Goal: Task Accomplishment & Management: Manage account settings

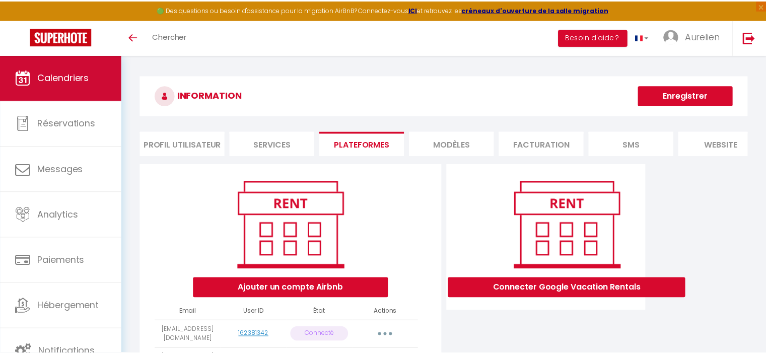
scroll to position [584, 0]
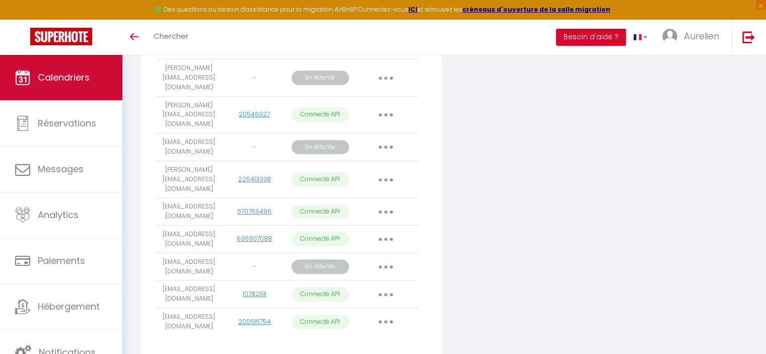
click at [86, 80] on span "Calendriers" at bounding box center [64, 77] width 52 height 13
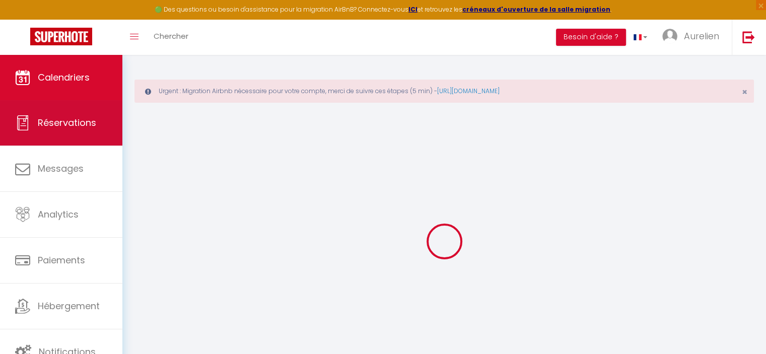
scroll to position [54, 0]
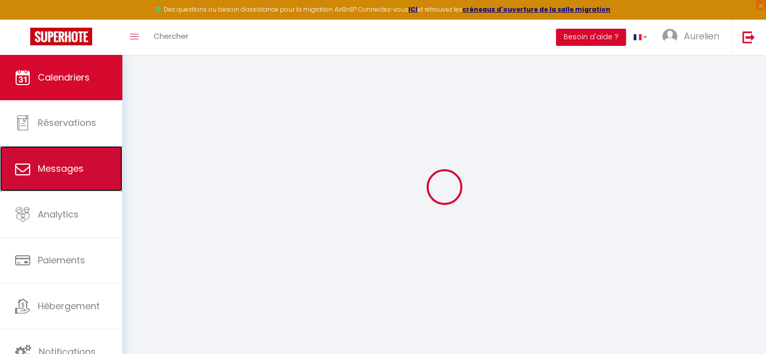
click at [82, 160] on link "Messages" at bounding box center [61, 168] width 122 height 45
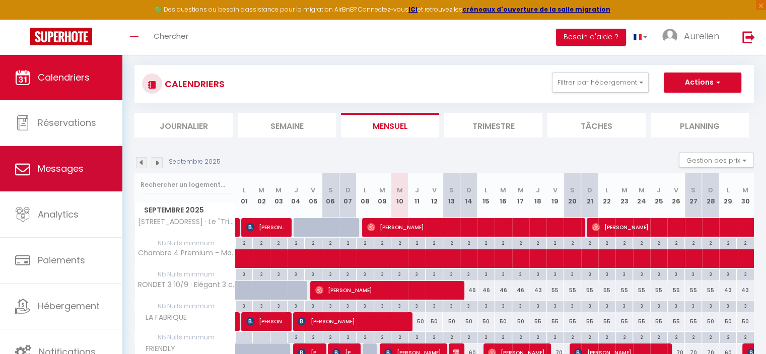
select select "message"
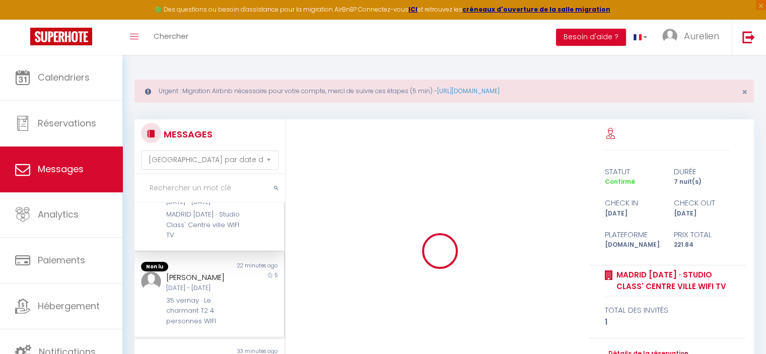
scroll to position [50, 0]
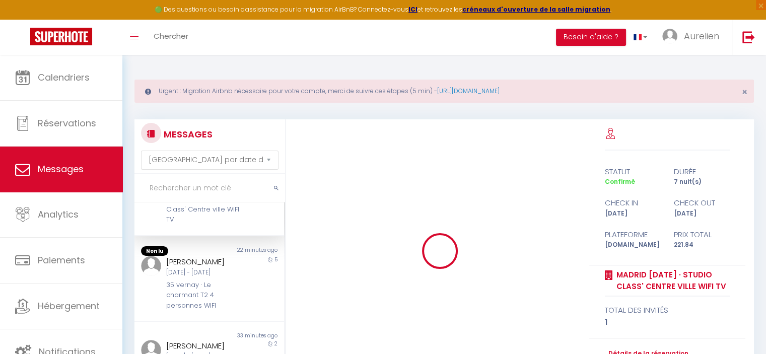
click at [210, 224] on div "MADRID [DATE] · Studio Class' Centre ville WIFI TV" at bounding box center [203, 209] width 74 height 31
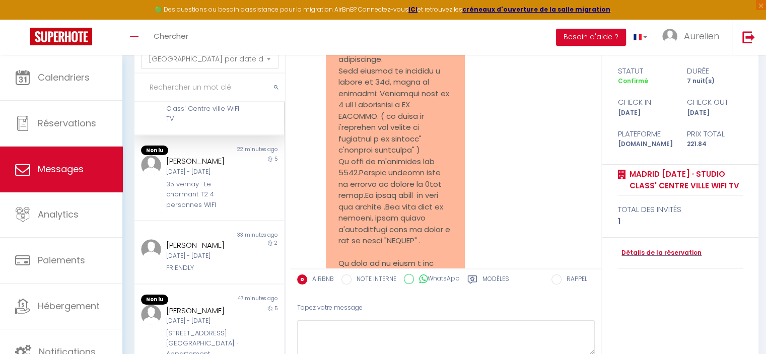
scroll to position [2408, 0]
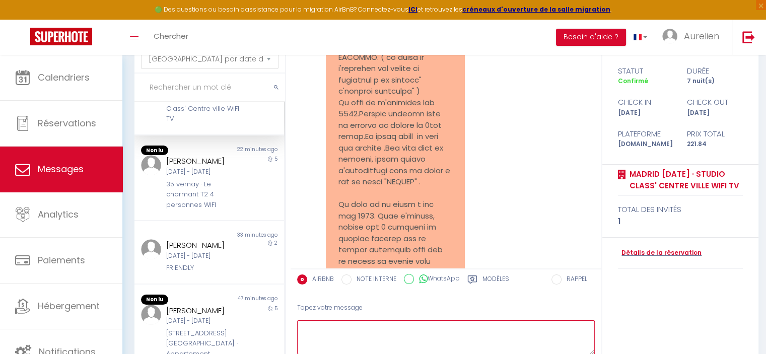
click at [357, 321] on textarea at bounding box center [446, 337] width 298 height 35
click at [312, 325] on textarea "L'arivée sera possible qu'à partir de 17h" at bounding box center [446, 337] width 298 height 35
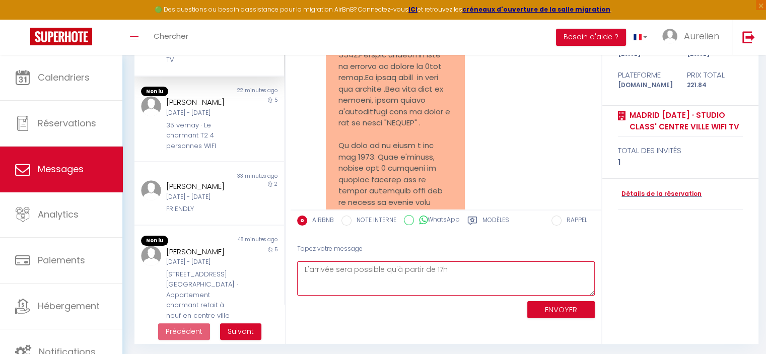
scroll to position [161, 0]
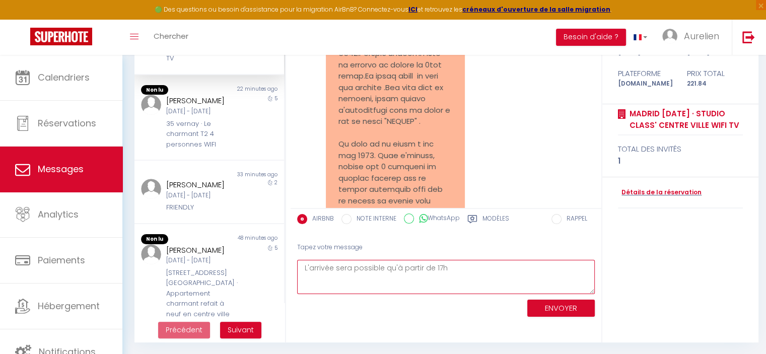
type textarea "L'arrivée sera possible qu'à partir de 17h"
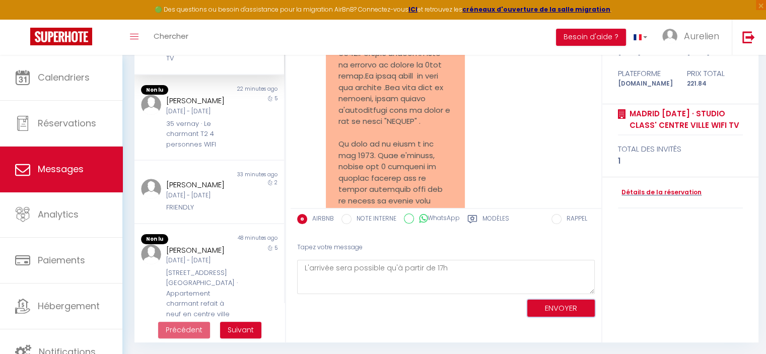
click at [557, 308] on button "ENVOYER" at bounding box center [561, 309] width 68 height 18
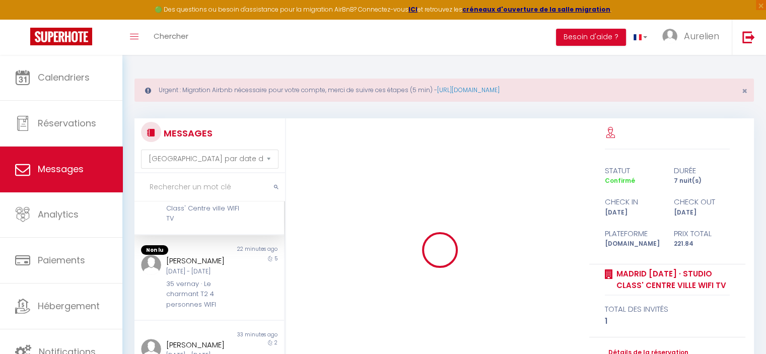
scroll to position [0, 0]
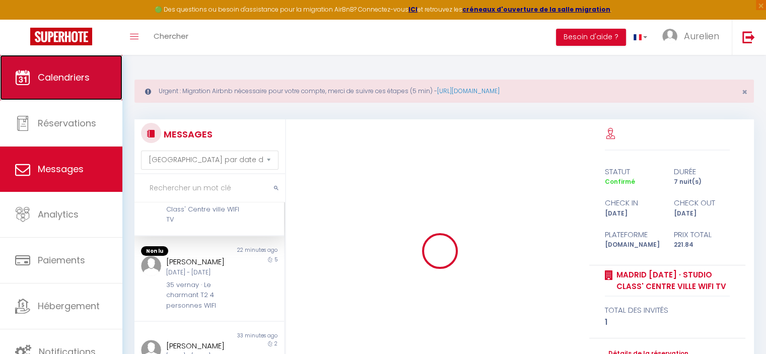
click at [80, 87] on link "Calendriers" at bounding box center [61, 77] width 122 height 45
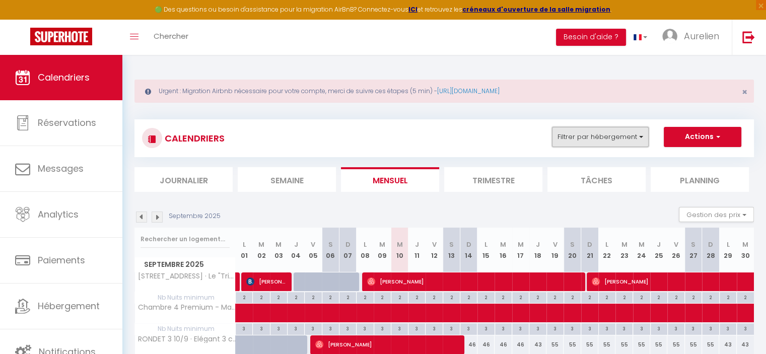
click at [630, 139] on button "Filtrer par hébergement" at bounding box center [600, 137] width 97 height 20
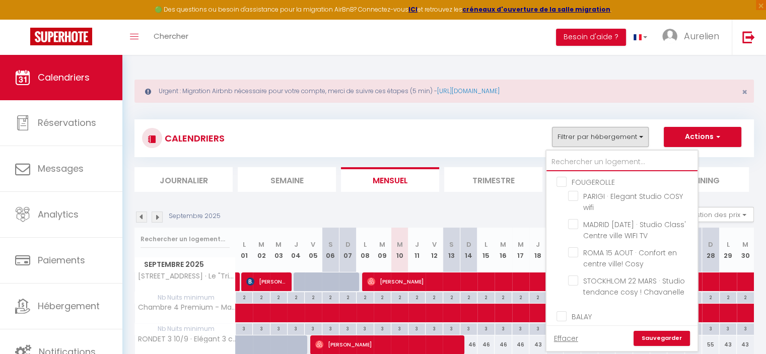
click at [587, 162] on input "text" at bounding box center [622, 162] width 151 height 18
type input "ma"
checkbox input "false"
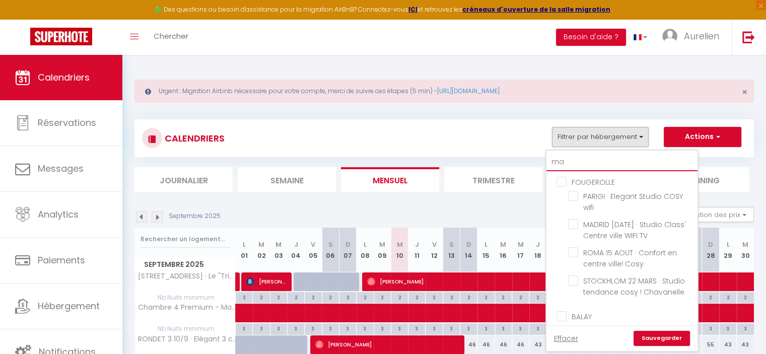
checkbox input "false"
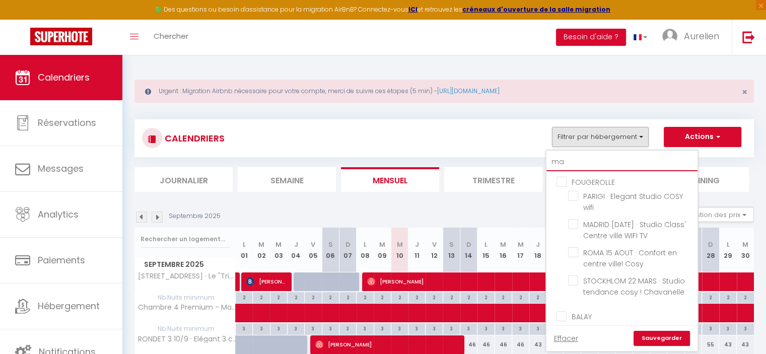
checkbox input "false"
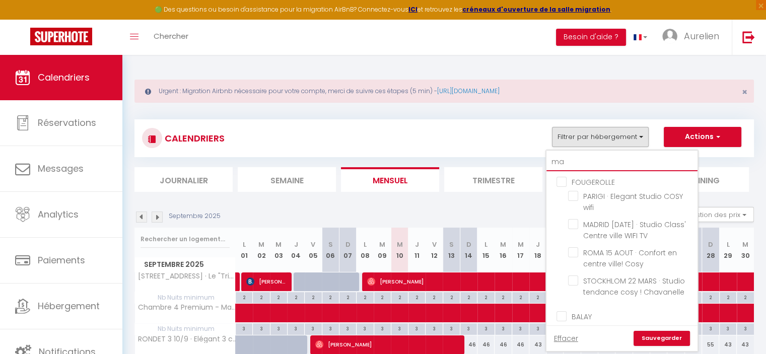
checkbox input "false"
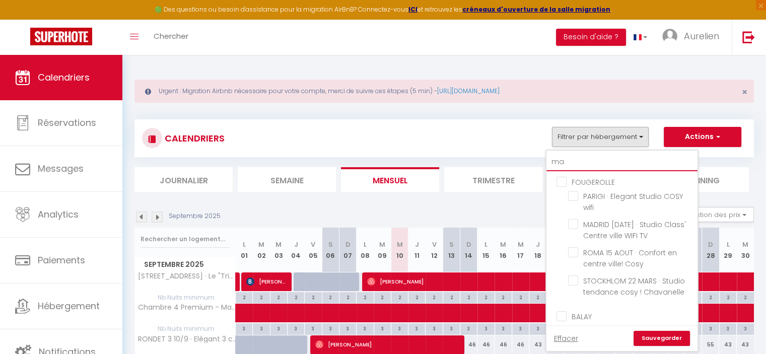
checkbox input "false"
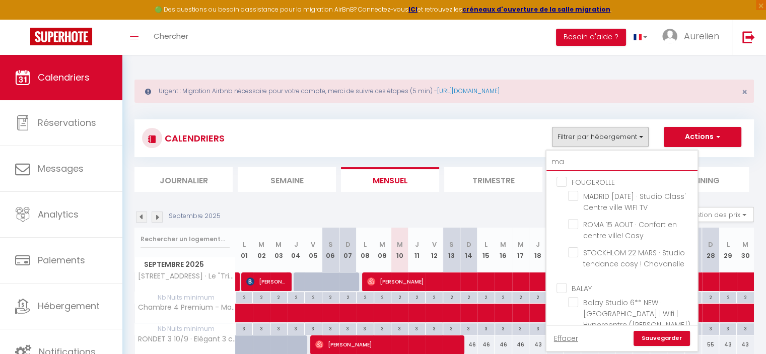
checkbox input "false"
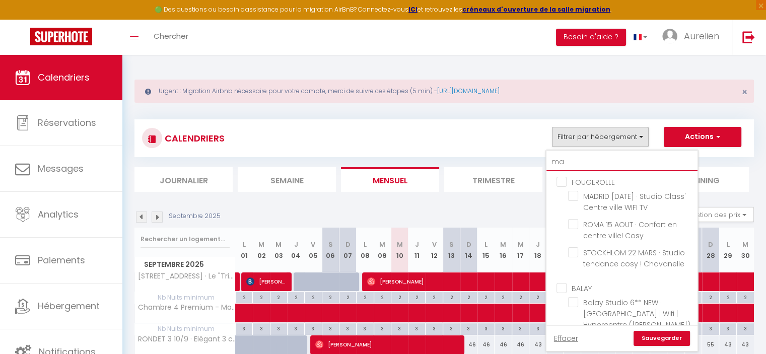
checkbox input "false"
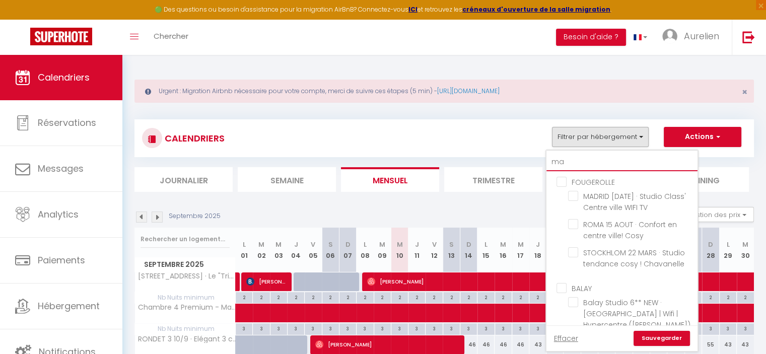
checkbox input "false"
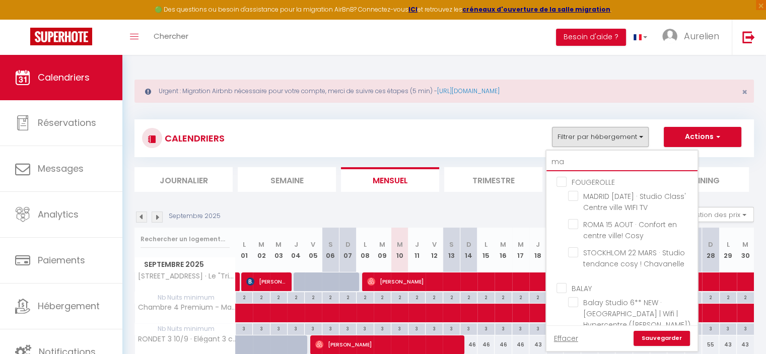
checkbox input "false"
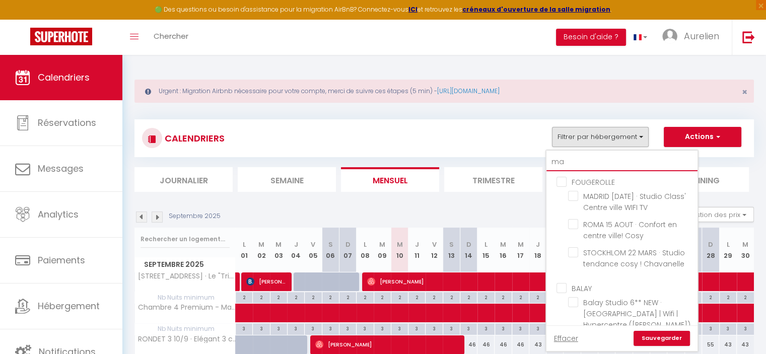
checkbox input "false"
type input "mad"
checkbox input "false"
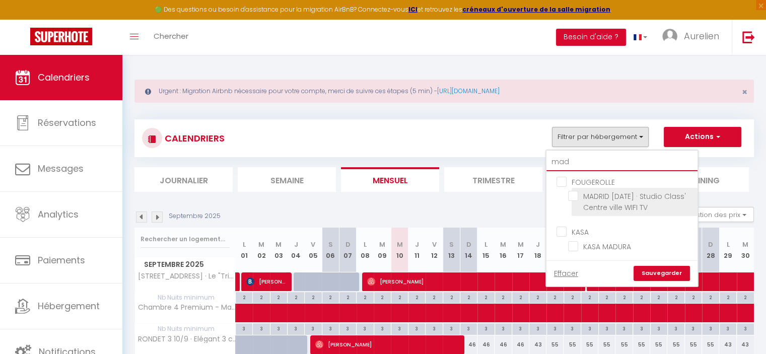
type input "mad"
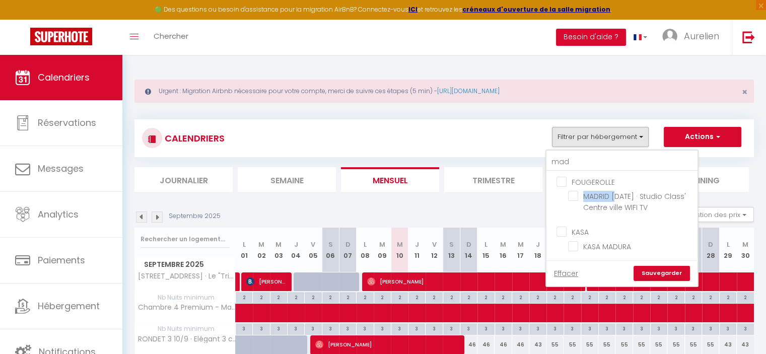
click at [613, 199] on li "MADRID [DATE] · Studio Class' Centre ville WIFI TV" at bounding box center [635, 202] width 126 height 28
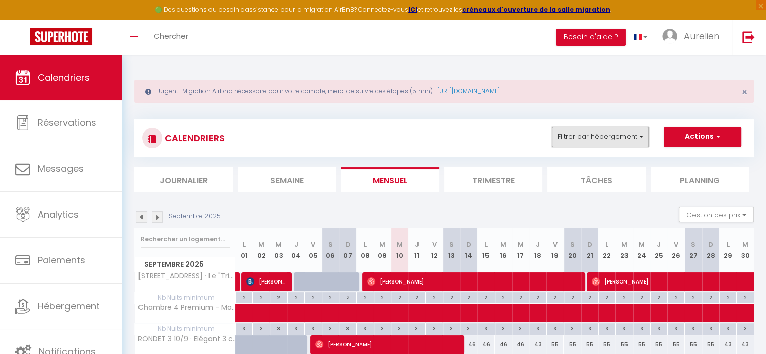
click at [629, 142] on button "Filtrer par hébergement" at bounding box center [600, 137] width 97 height 20
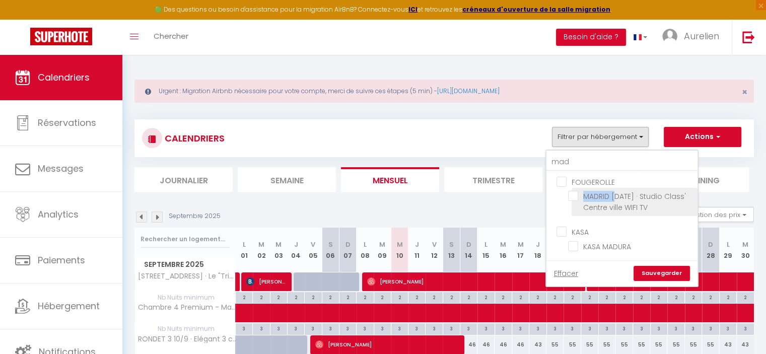
click at [576, 191] on input "MADRID [DATE] · Studio Class' Centre ville WIFI TV" at bounding box center [631, 196] width 126 height 10
checkbox input "true"
checkbox input "false"
click at [662, 272] on link "Sauvegarder" at bounding box center [662, 273] width 56 height 15
select select
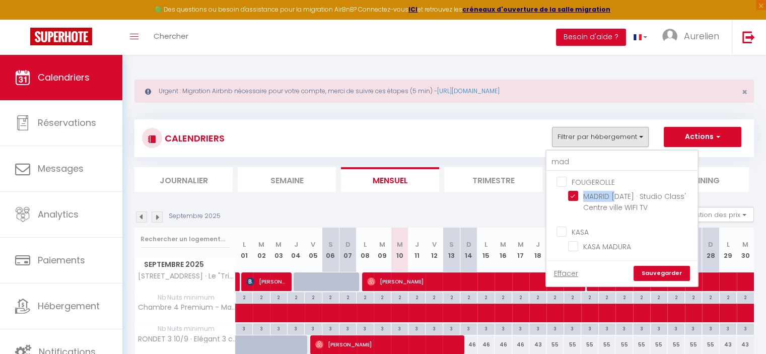
select select
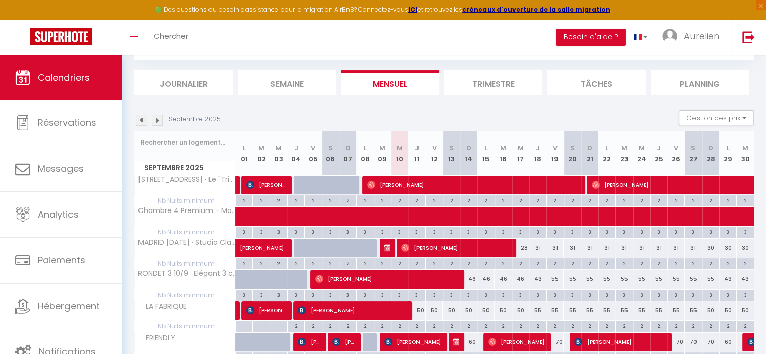
scroll to position [101, 0]
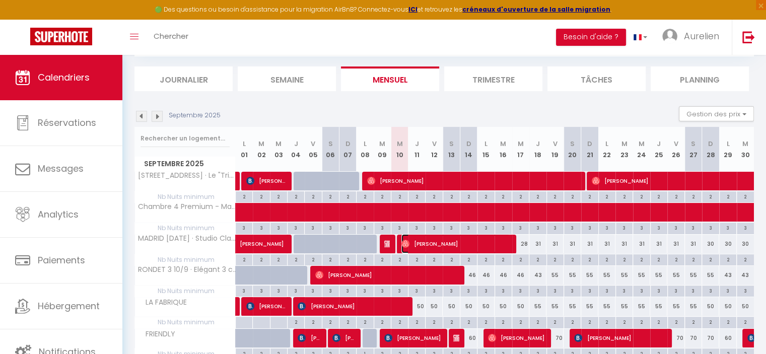
click at [433, 245] on span "[PERSON_NAME]" at bounding box center [455, 243] width 108 height 19
select select "OK"
select select "0"
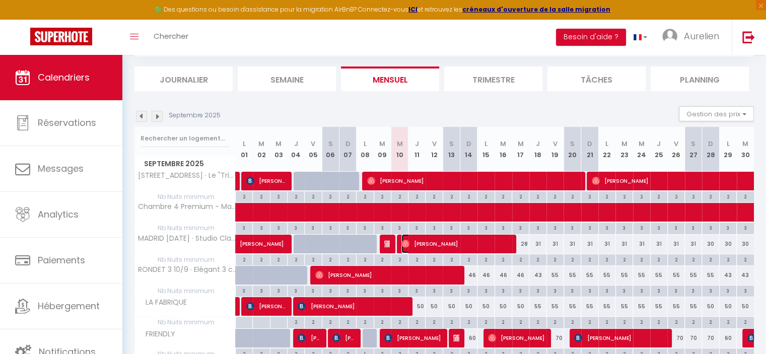
select select "1"
select select
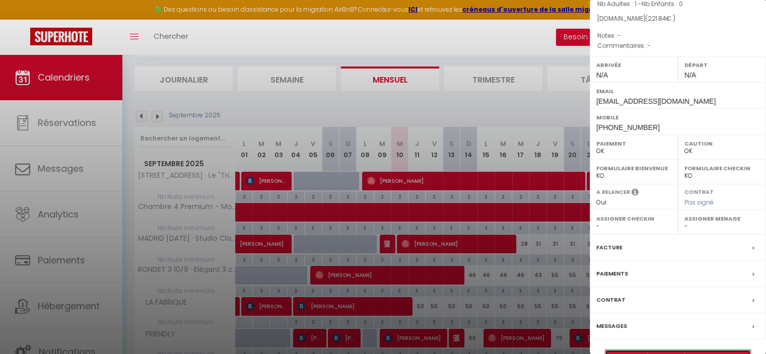
click at [669, 353] on link "Détails de la réservation" at bounding box center [678, 356] width 145 height 13
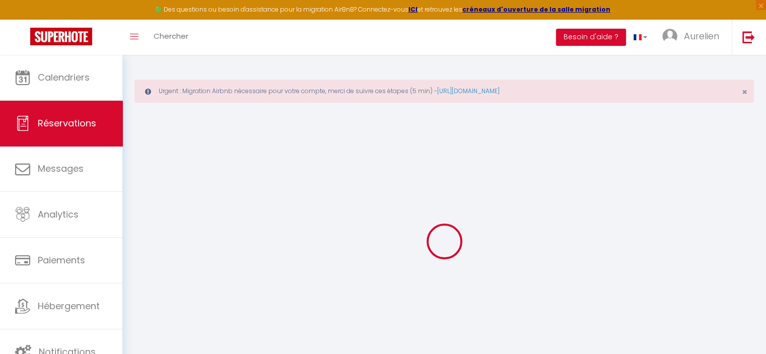
select select
checkbox input "false"
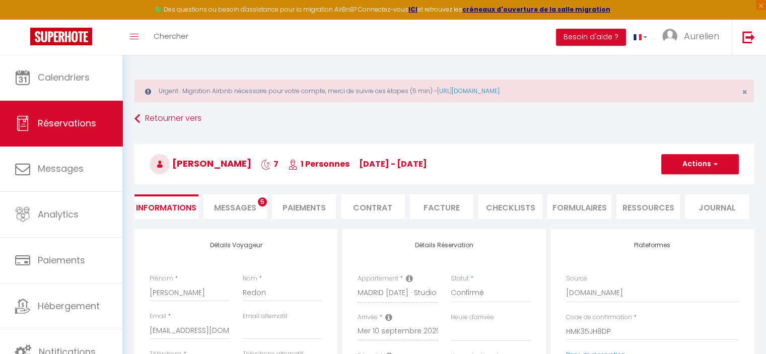
click at [224, 205] on span "Messages" at bounding box center [235, 208] width 42 height 12
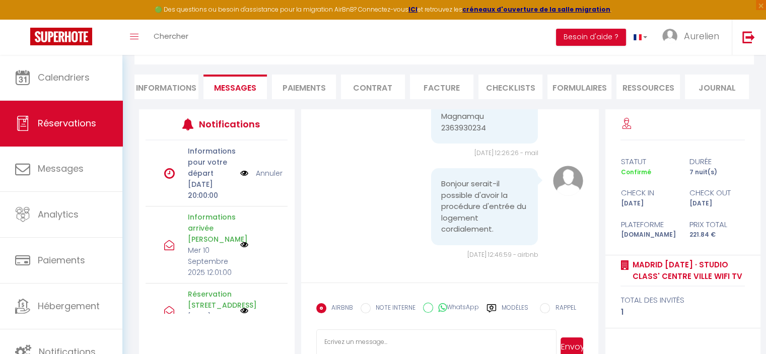
scroll to position [149, 0]
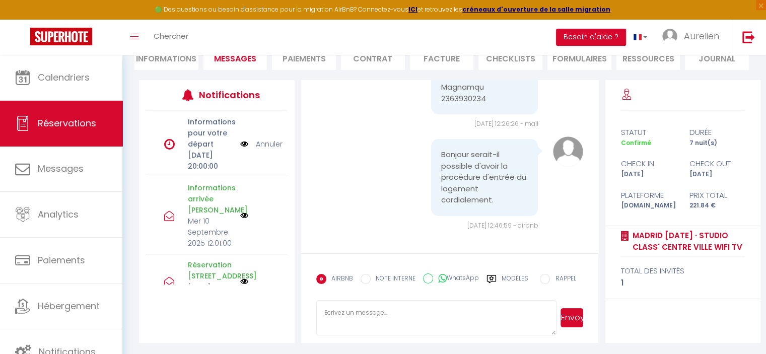
click at [393, 316] on textarea at bounding box center [436, 317] width 241 height 35
click at [402, 309] on textarea at bounding box center [436, 317] width 241 height 35
click at [375, 318] on textarea at bounding box center [436, 317] width 241 height 35
type textarea "B"
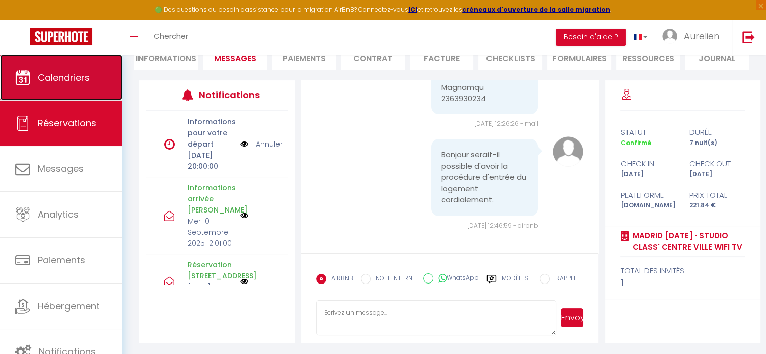
click at [80, 78] on span "Calendriers" at bounding box center [64, 77] width 52 height 13
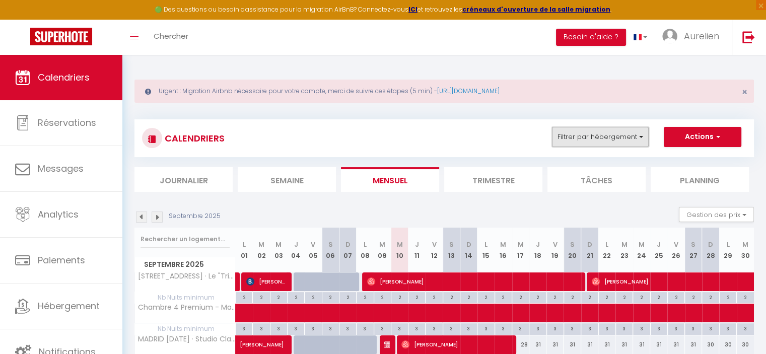
click at [578, 138] on button "Filtrer par hébergement" at bounding box center [600, 137] width 97 height 20
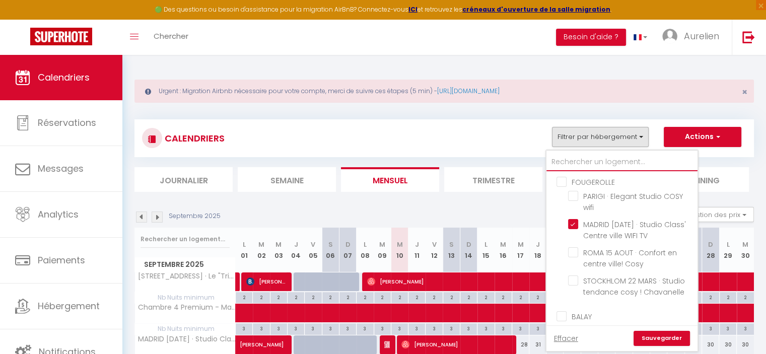
click at [576, 160] on input "text" at bounding box center [622, 162] width 151 height 18
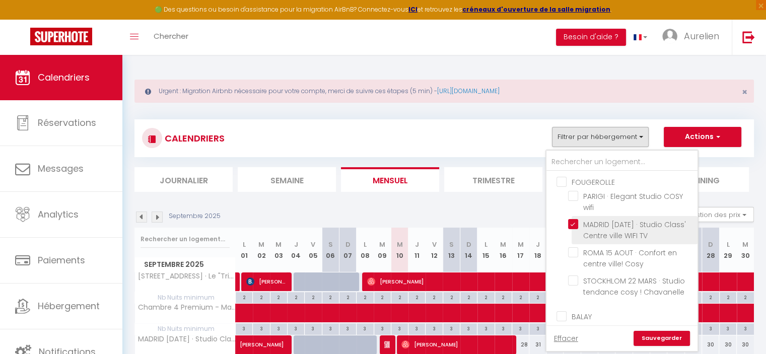
click at [575, 221] on input "MADRID [DATE] · Studio Class' Centre ville WIFI TV" at bounding box center [631, 224] width 126 height 10
checkbox input "false"
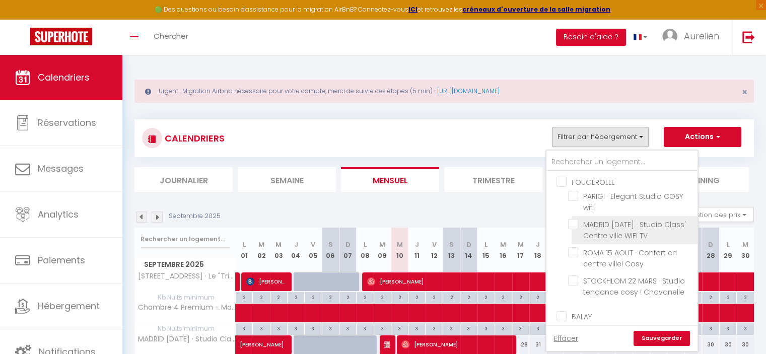
checkbox input "false"
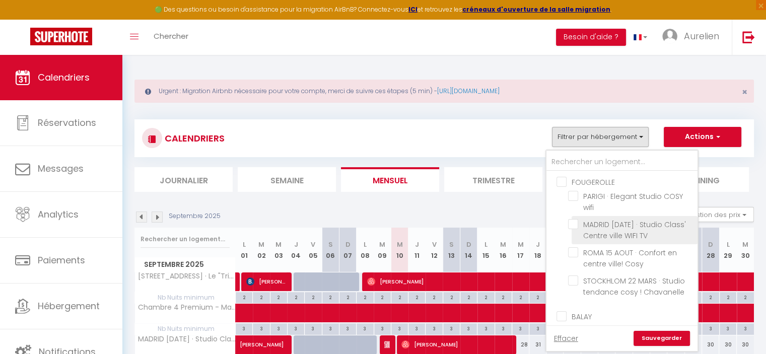
checkbox input "false"
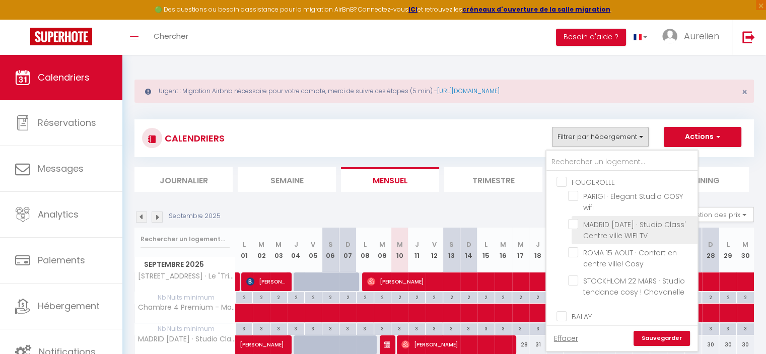
checkbox input "false"
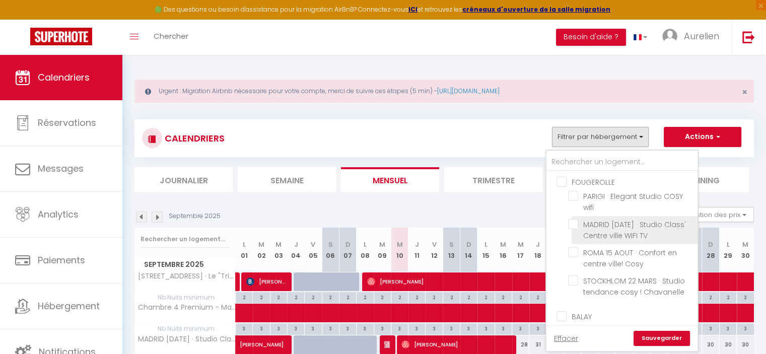
checkbox input "false"
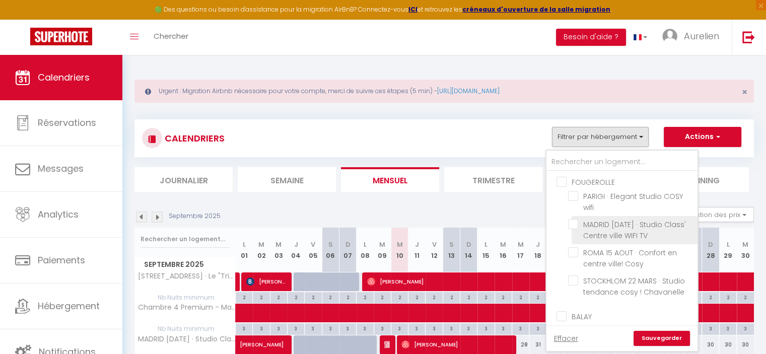
checkbox input "false"
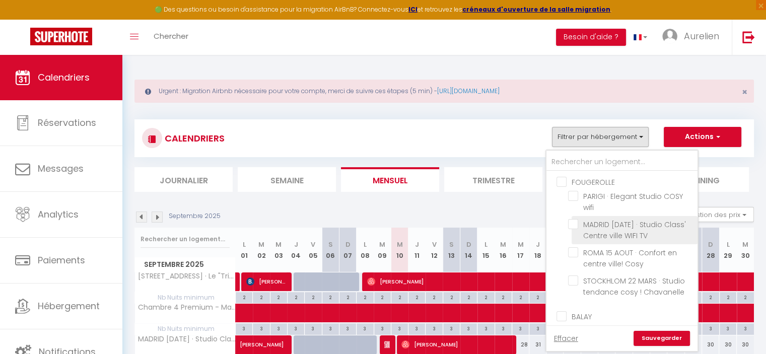
checkbox input "false"
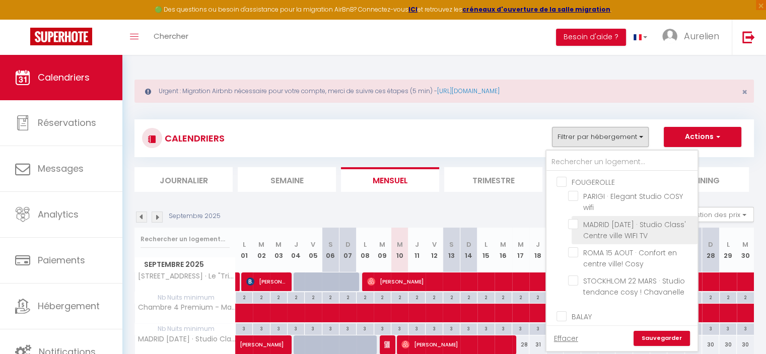
checkbox input "false"
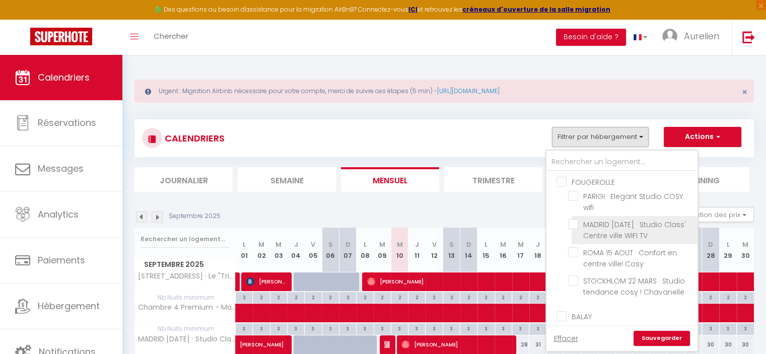
checkbox input "false"
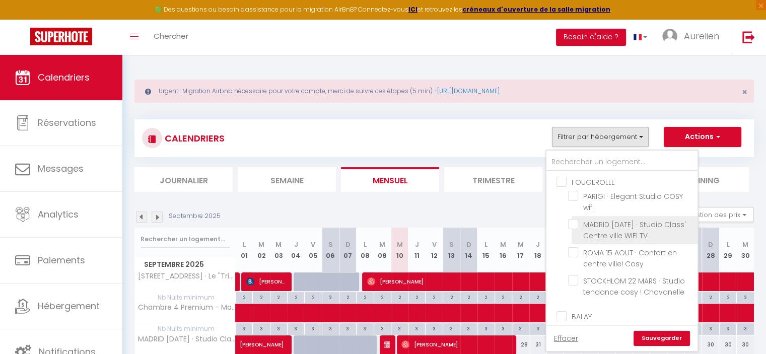
checkbox input "false"
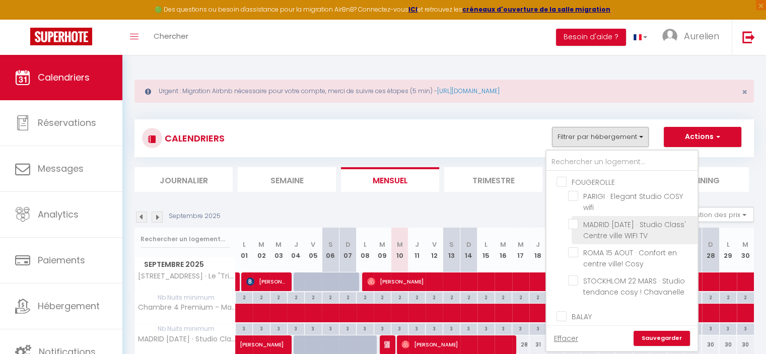
checkbox input "false"
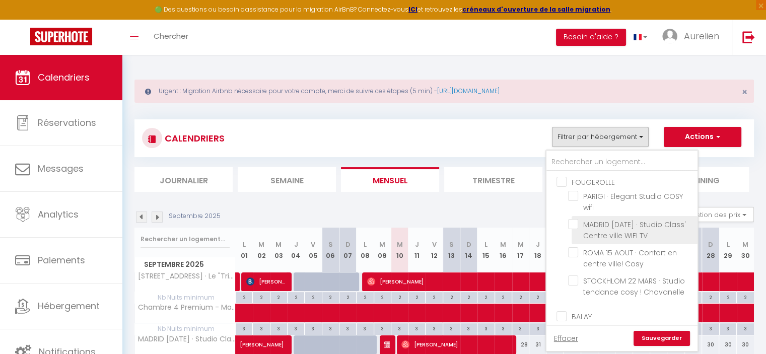
checkbox input "false"
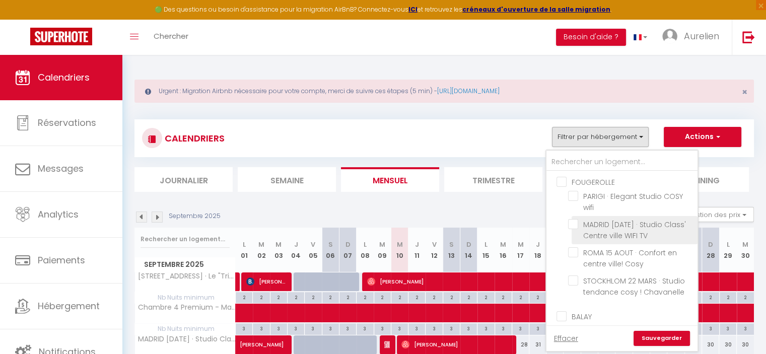
checkbox input "false"
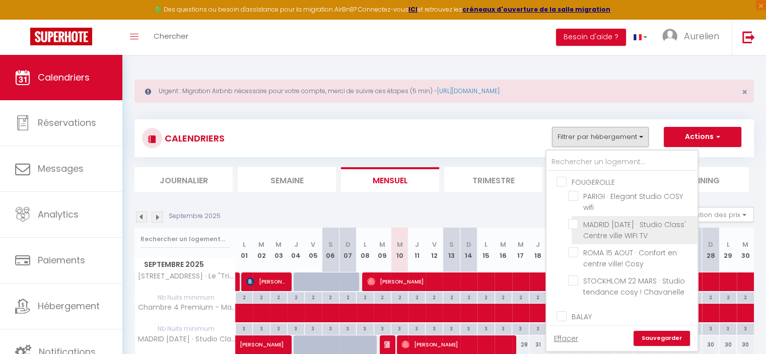
checkbox input "false"
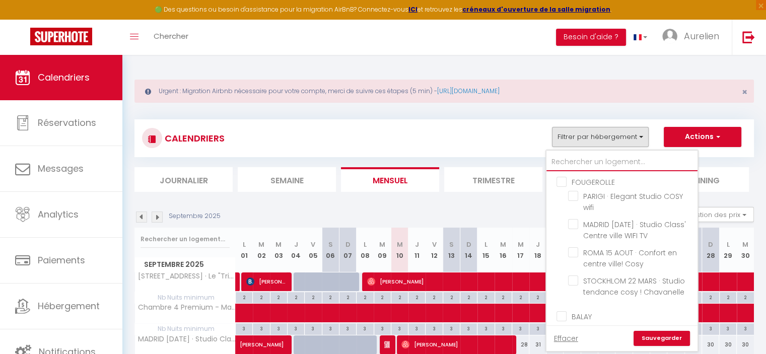
click at [571, 163] on input "text" at bounding box center [622, 162] width 151 height 18
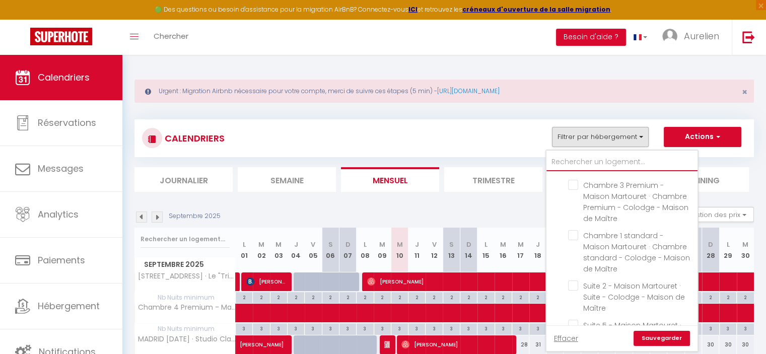
scroll to position [504, 0]
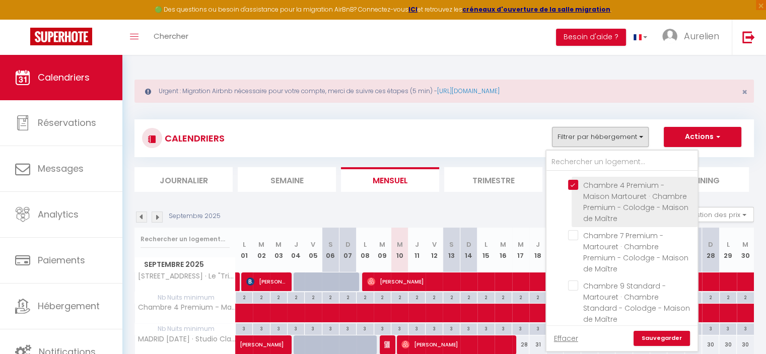
click at [574, 183] on input "Chambre 4 Premium - Maison Martouret · Chambre Premium - Colodge - Maison de Ma…" at bounding box center [631, 185] width 126 height 10
checkbox input "false"
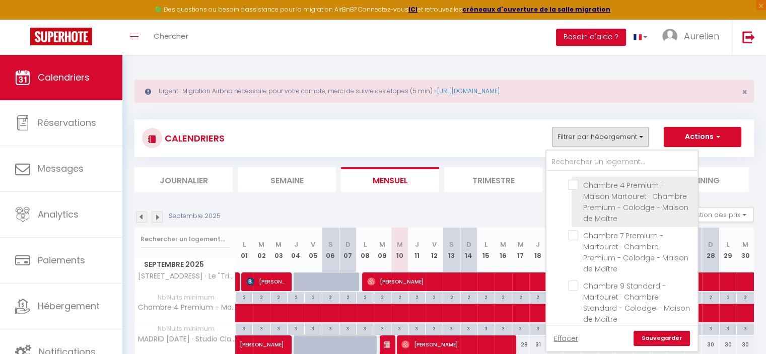
checkbox input "false"
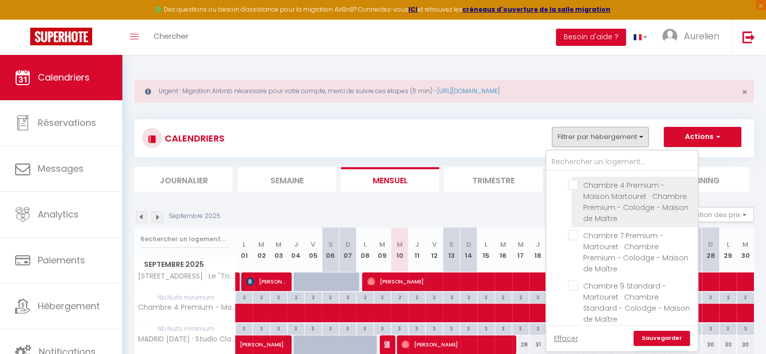
checkbox input "false"
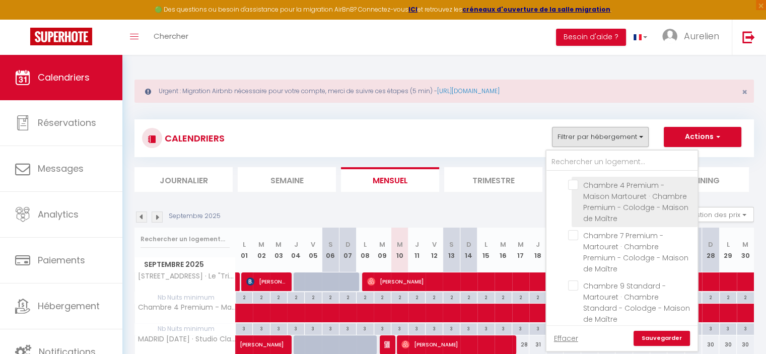
checkbox input "false"
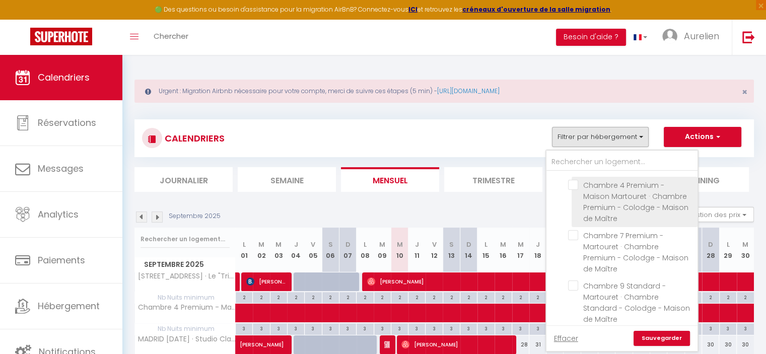
checkbox input "false"
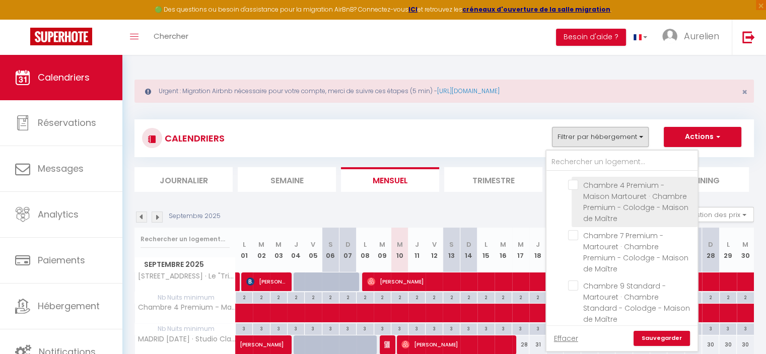
checkbox input "false"
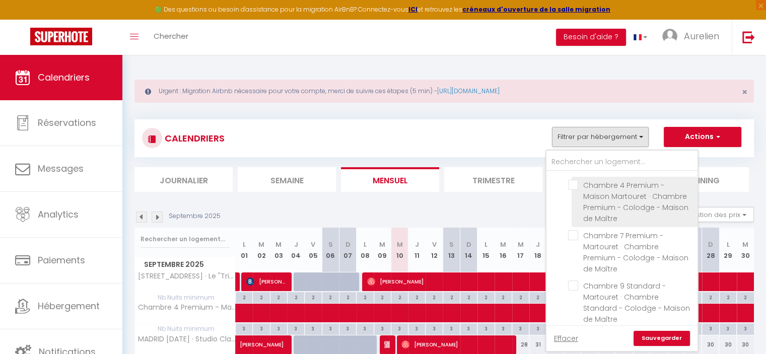
checkbox input "false"
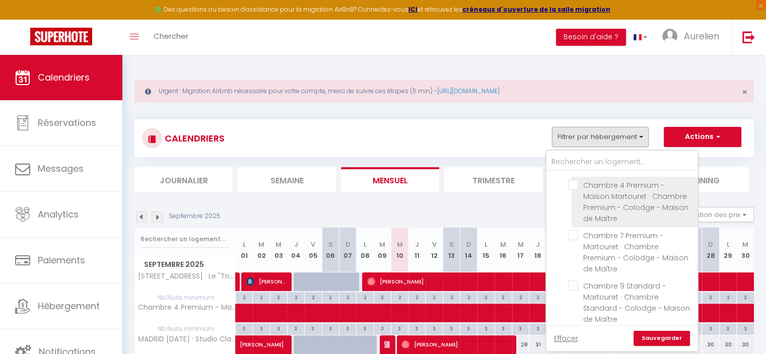
checkbox input "false"
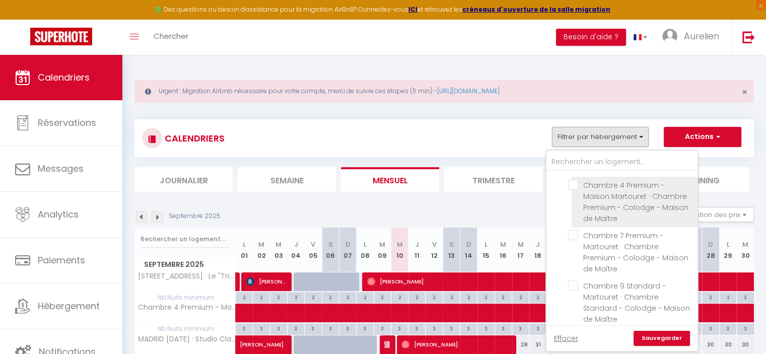
checkbox input "false"
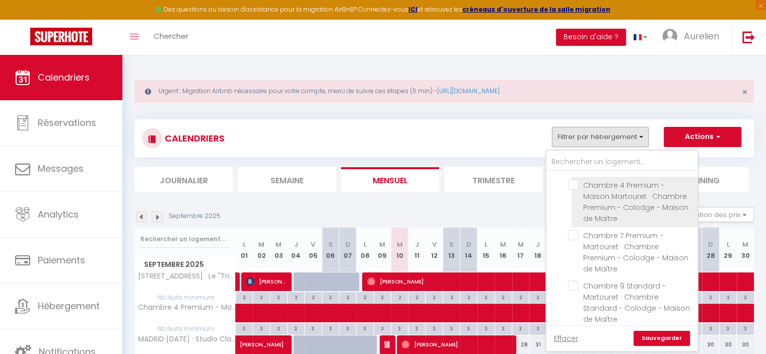
checkbox input "false"
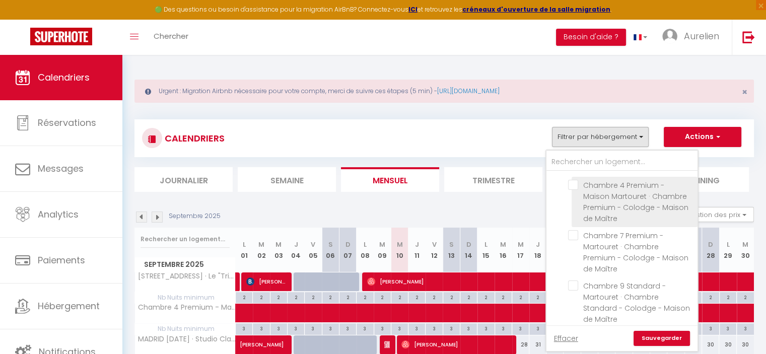
checkbox input "false"
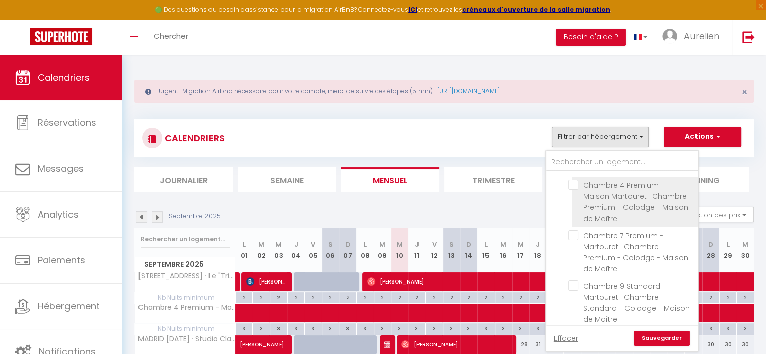
checkbox input "false"
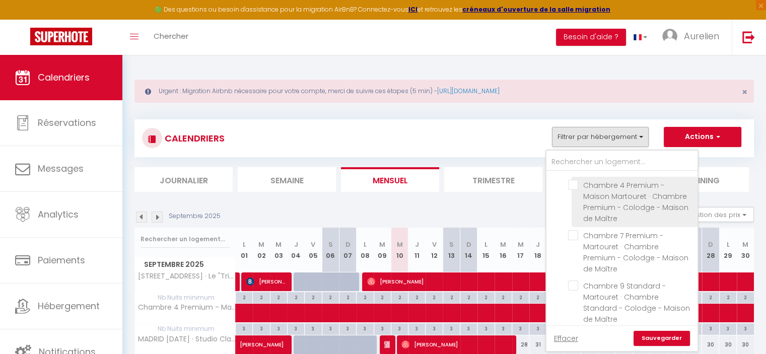
checkbox input "false"
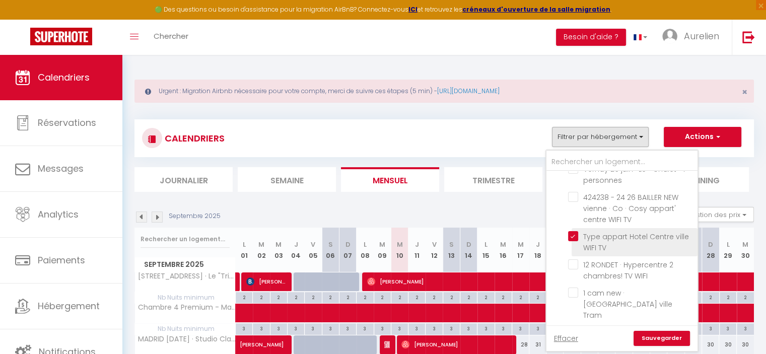
click at [569, 231] on input "Type appart Hotel Centre ville WIFI TV" at bounding box center [631, 236] width 126 height 10
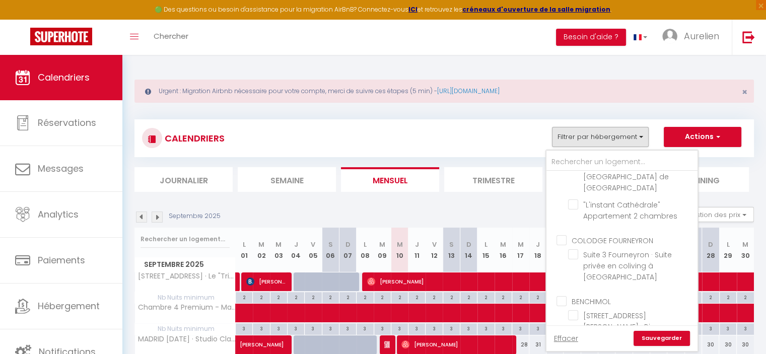
scroll to position [1411, 0]
click at [572, 314] on input "[STREET_ADDRESS][PERSON_NAME] · Bienvenue au 47 ! Hypercentre - 3 chambres" at bounding box center [631, 319] width 126 height 10
click at [663, 341] on link "Sauvegarder" at bounding box center [662, 338] width 56 height 15
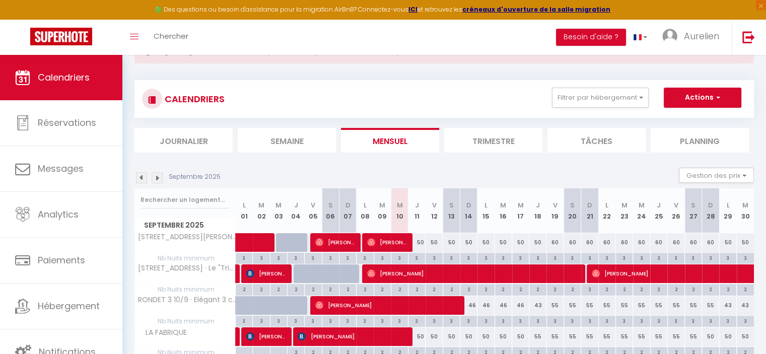
scroll to position [101, 0]
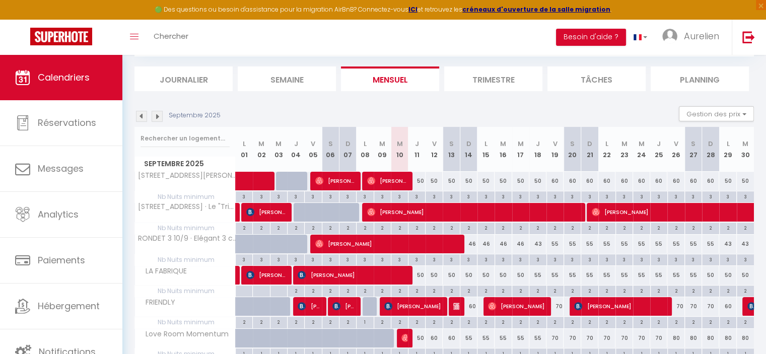
click at [554, 181] on div "60" at bounding box center [555, 181] width 17 height 19
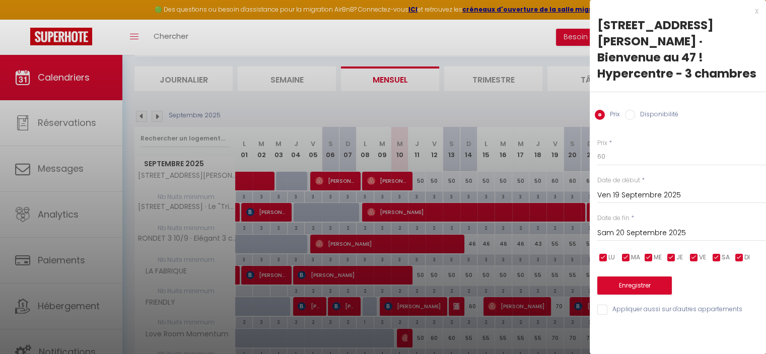
click at [643, 110] on label "Disponibilité" at bounding box center [656, 115] width 43 height 11
click at [635, 110] on input "Disponibilité" at bounding box center [630, 115] width 10 height 10
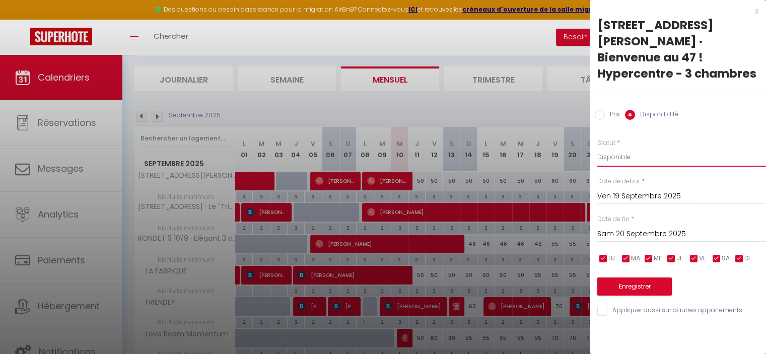
click at [628, 148] on select "Disponible Indisponible" at bounding box center [681, 157] width 169 height 19
click at [597, 148] on select "Disponible Indisponible" at bounding box center [681, 157] width 169 height 19
click at [624, 278] on button "Enregistrer" at bounding box center [634, 287] width 75 height 18
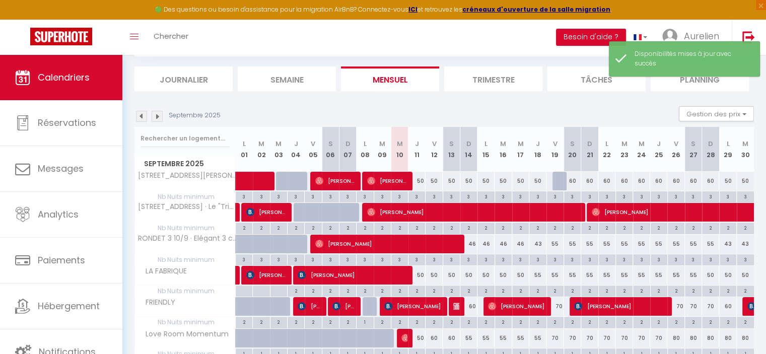
click at [558, 241] on div "55" at bounding box center [555, 244] width 17 height 19
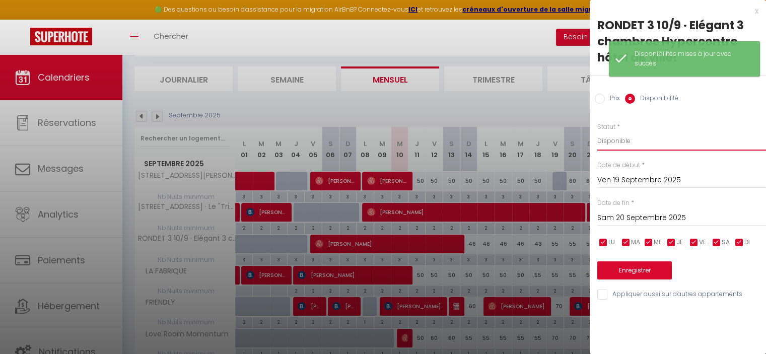
click at [628, 143] on select "Disponible Indisponible" at bounding box center [681, 140] width 169 height 19
click at [597, 131] on select "Disponible Indisponible" at bounding box center [681, 140] width 169 height 19
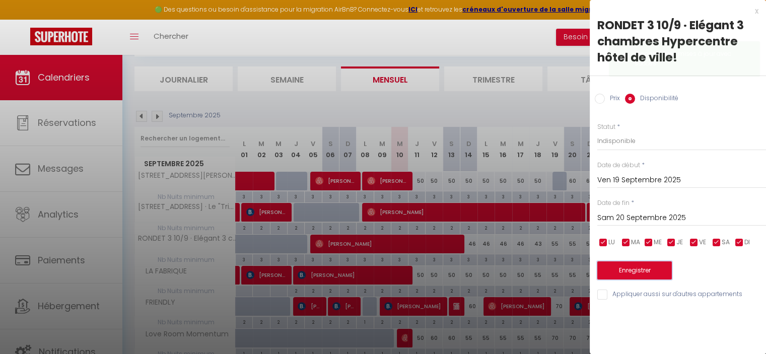
click at [627, 264] on button "Enregistrer" at bounding box center [634, 270] width 75 height 18
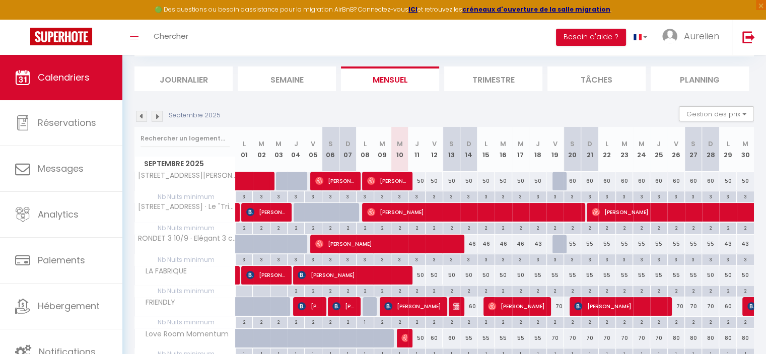
click at [550, 118] on div "Septembre 2025 Gestion des prix Nb Nuits minimum Règles Disponibilité" at bounding box center [445, 116] width 620 height 21
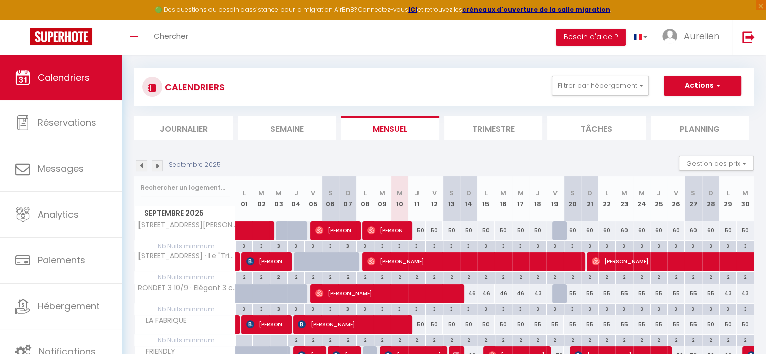
scroll to position [0, 0]
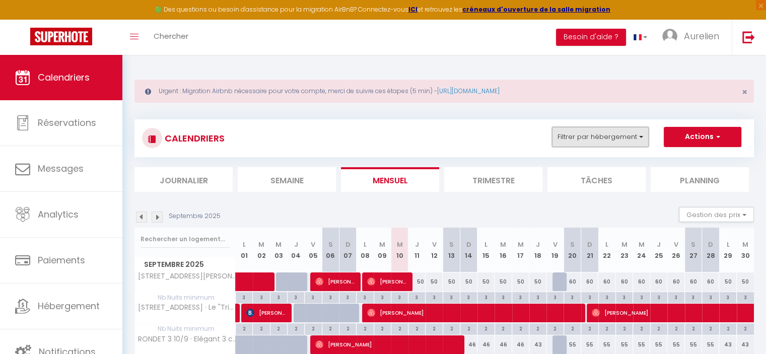
click at [615, 141] on button "Filtrer par hébergement" at bounding box center [600, 137] width 97 height 20
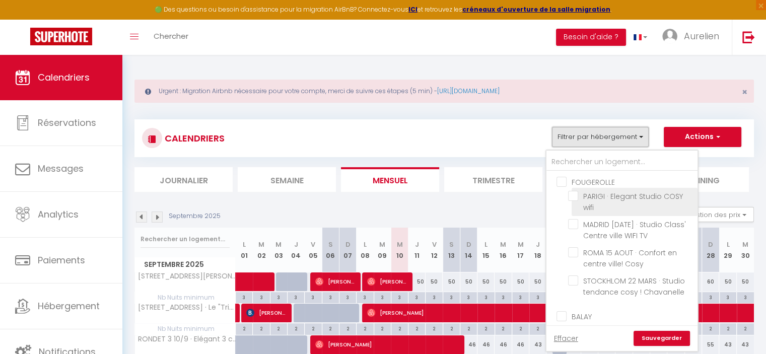
scroll to position [101, 0]
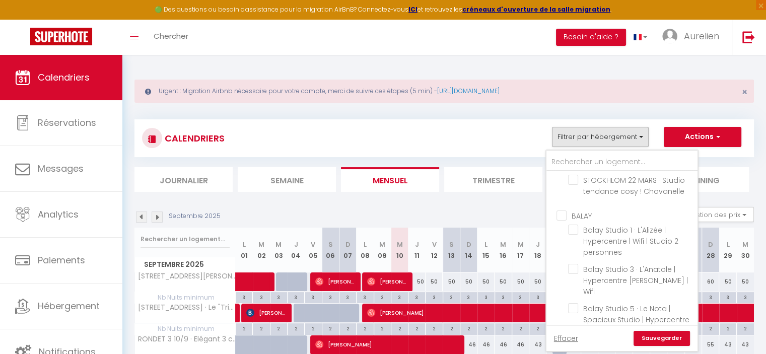
click at [565, 217] on input "BALAY" at bounding box center [632, 215] width 151 height 10
click at [658, 334] on link "Sauvegarder" at bounding box center [662, 338] width 56 height 15
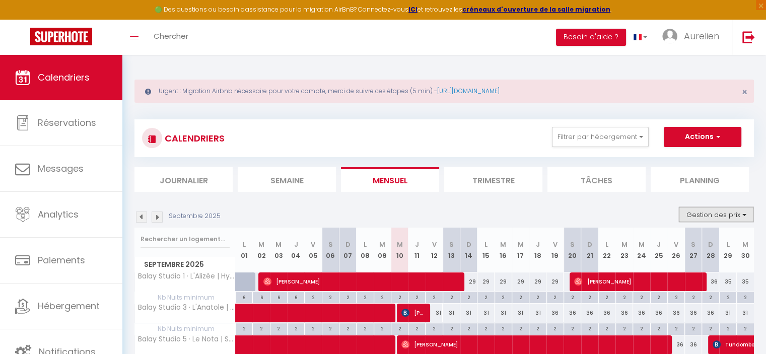
click at [701, 217] on button "Gestion des prix" at bounding box center [716, 214] width 75 height 15
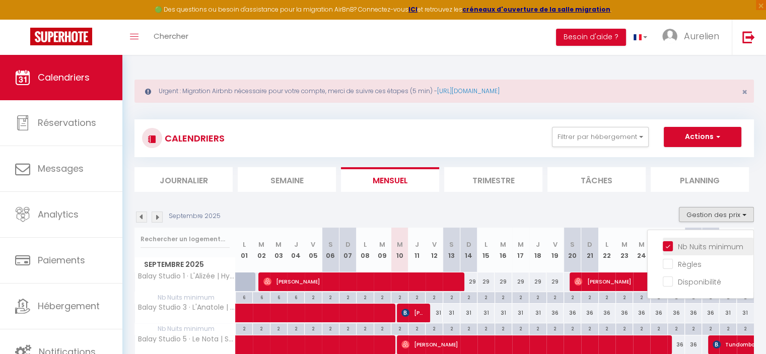
click at [697, 245] on input "Nb Nuits minimum" at bounding box center [708, 246] width 91 height 10
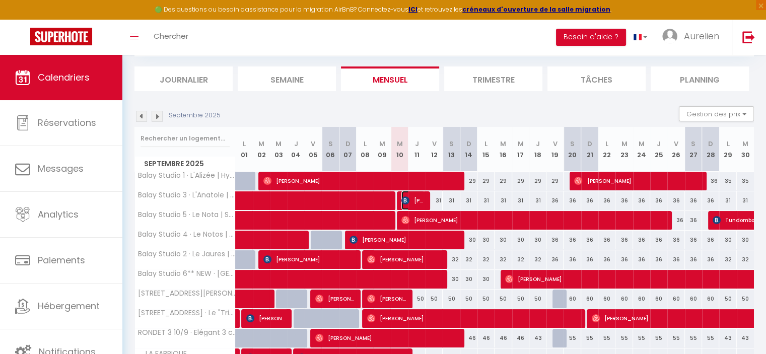
click at [410, 201] on span "[PERSON_NAME]" at bounding box center [412, 200] width 23 height 19
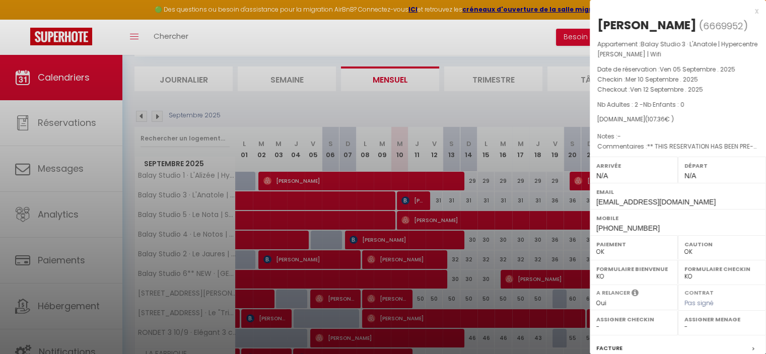
click at [410, 201] on div at bounding box center [383, 177] width 766 height 354
